Goal: Task Accomplishment & Management: Use online tool/utility

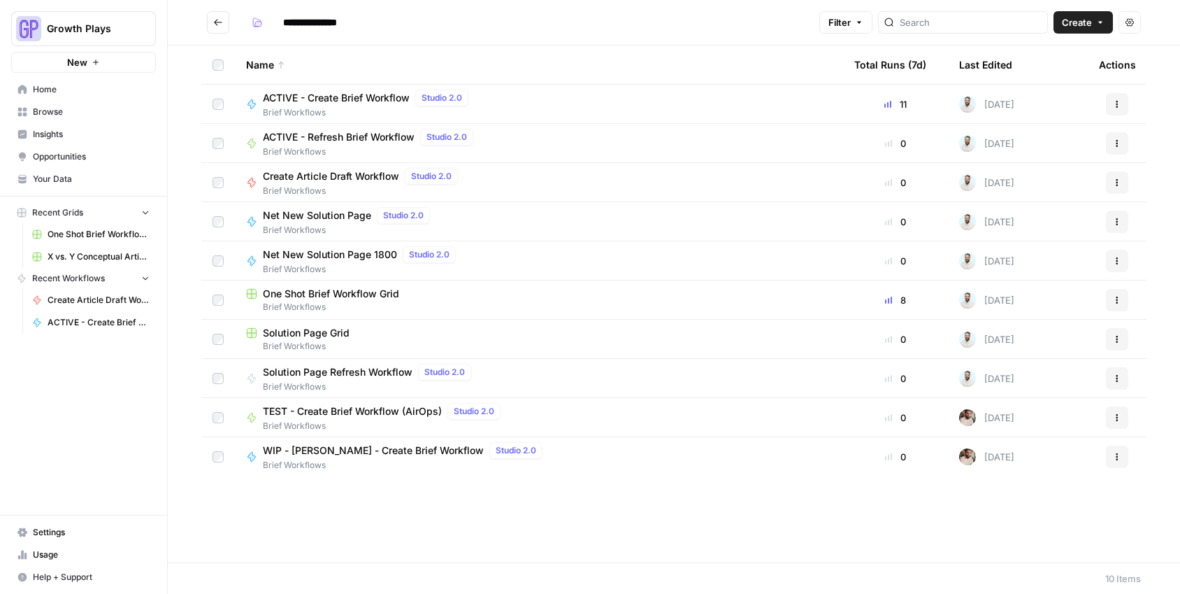
click at [89, 236] on span "One Shot Brief Workflow Grid" at bounding box center [99, 234] width 102 height 13
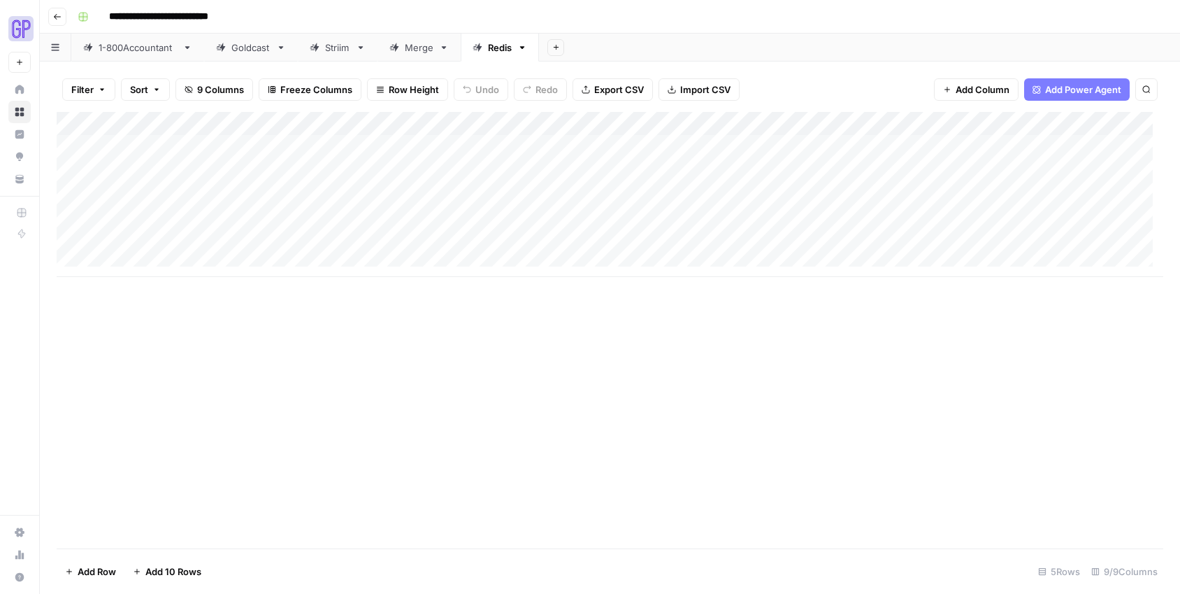
click at [142, 55] on link "1-800Accountant" at bounding box center [137, 48] width 133 height 28
click at [312, 506] on div "Add Column" at bounding box center [610, 330] width 1107 height 436
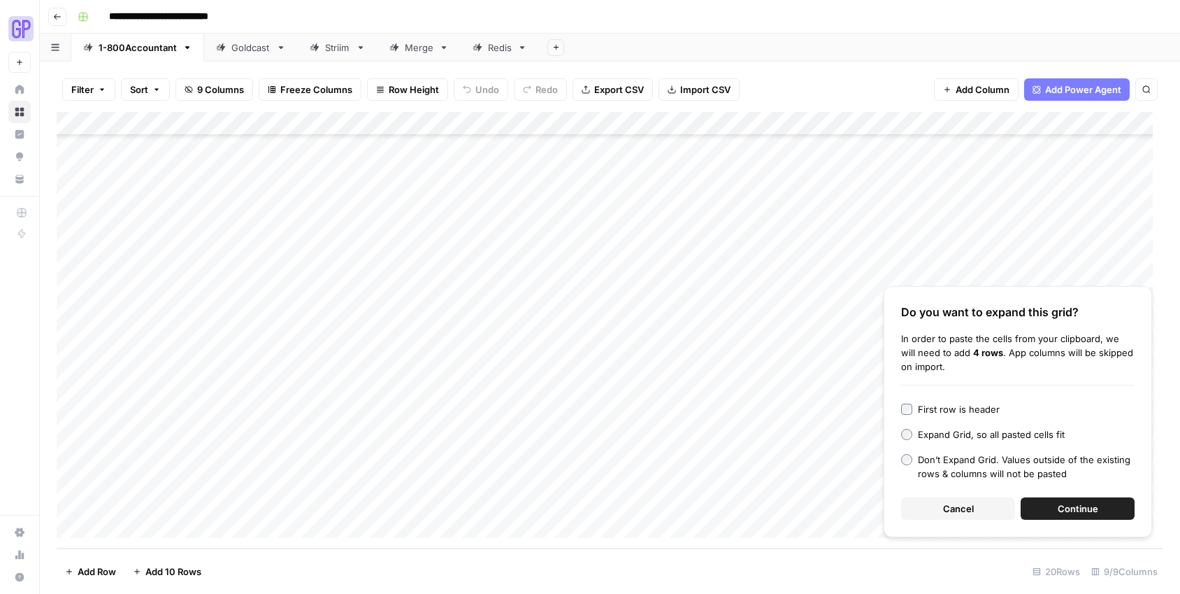
click at [1098, 506] on button "Continue" at bounding box center [1078, 508] width 114 height 22
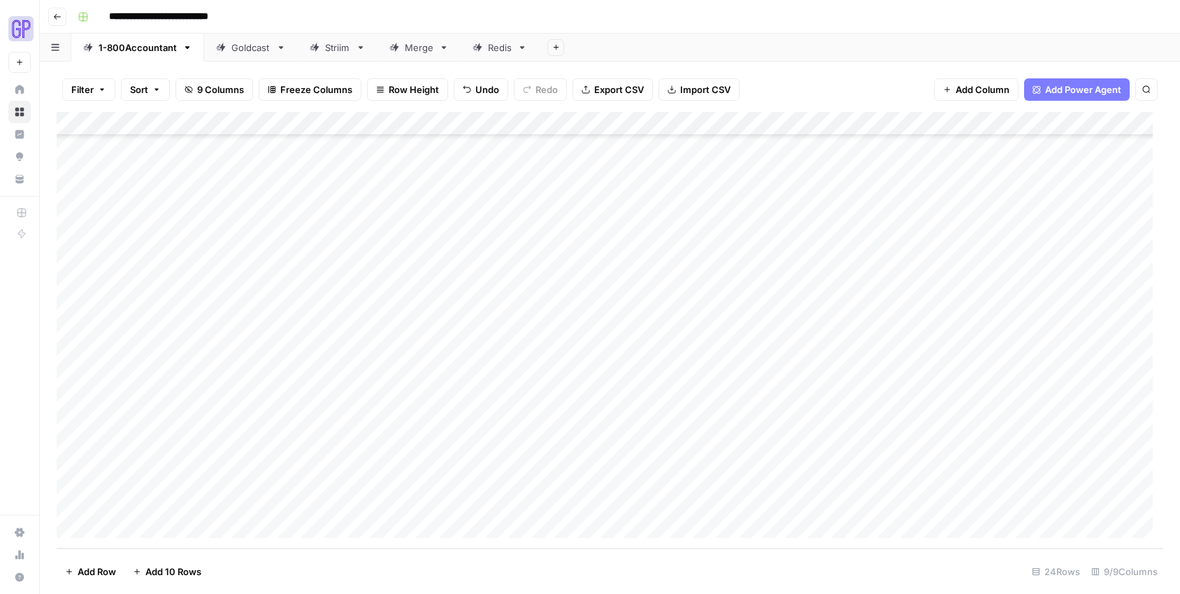
click at [145, 387] on div "Add Column" at bounding box center [610, 330] width 1107 height 436
drag, startPoint x: 230, startPoint y: 391, endPoint x: 228, endPoint y: 501, distance: 110.5
click at [229, 503] on div "Add Column" at bounding box center [610, 330] width 1107 height 436
click at [545, 410] on div "Add Column" at bounding box center [610, 330] width 1107 height 436
click at [543, 430] on div "Add Column" at bounding box center [610, 330] width 1107 height 436
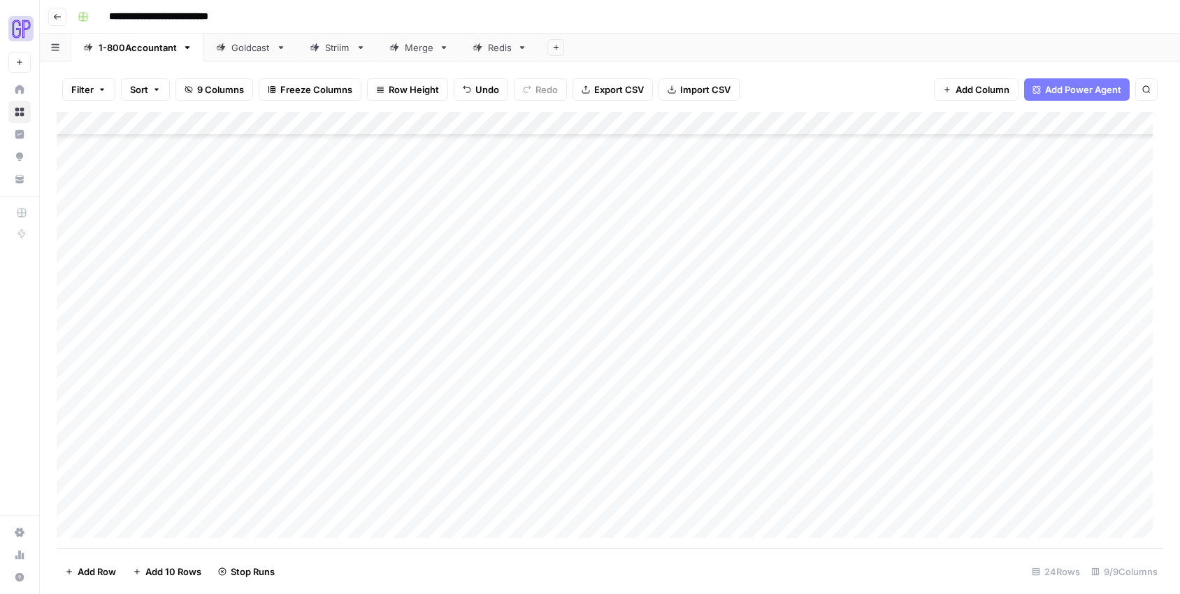
click at [536, 457] on div "Add Column" at bounding box center [610, 330] width 1107 height 436
click at [538, 479] on div "Add Column" at bounding box center [610, 330] width 1107 height 436
click at [541, 503] on div "Add Column" at bounding box center [610, 330] width 1107 height 436
